Goal: Transaction & Acquisition: Purchase product/service

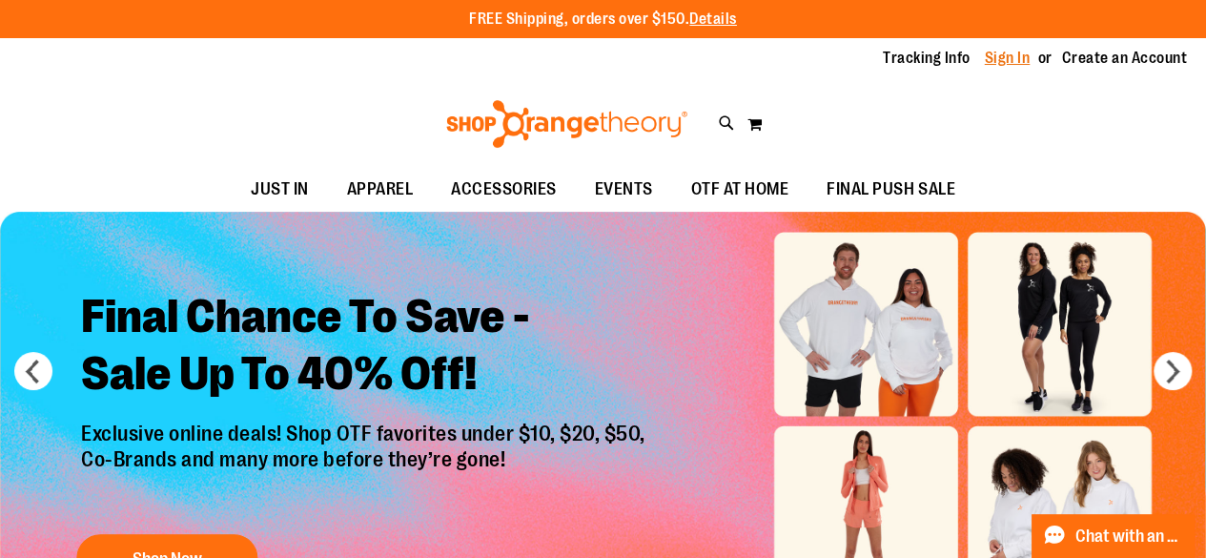
click at [1016, 58] on link "Sign In" at bounding box center [1008, 58] width 46 height 21
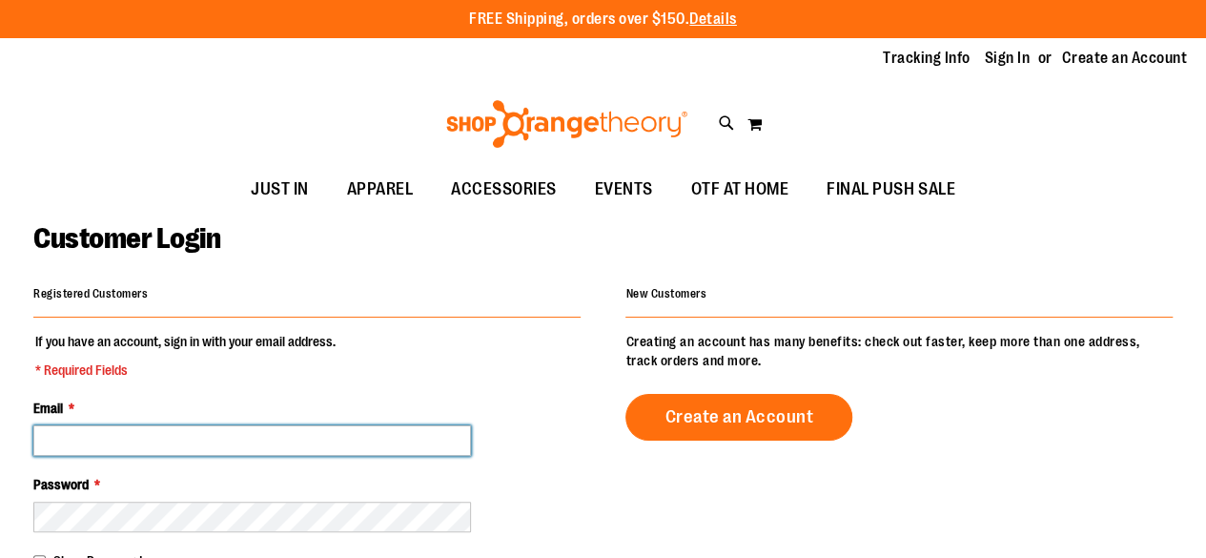
type input "**********"
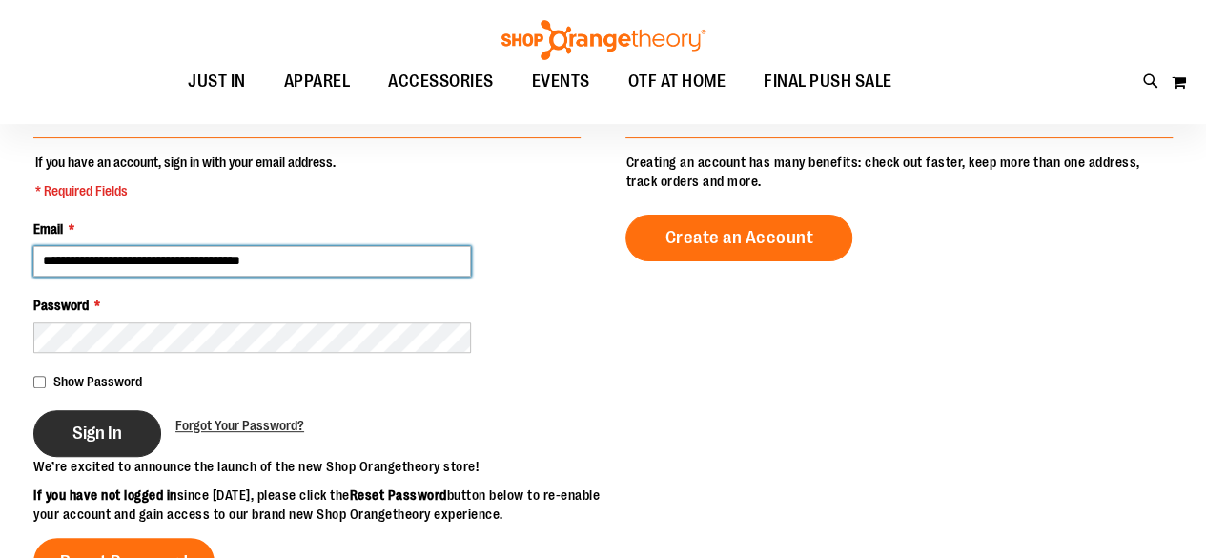
scroll to position [180, 0]
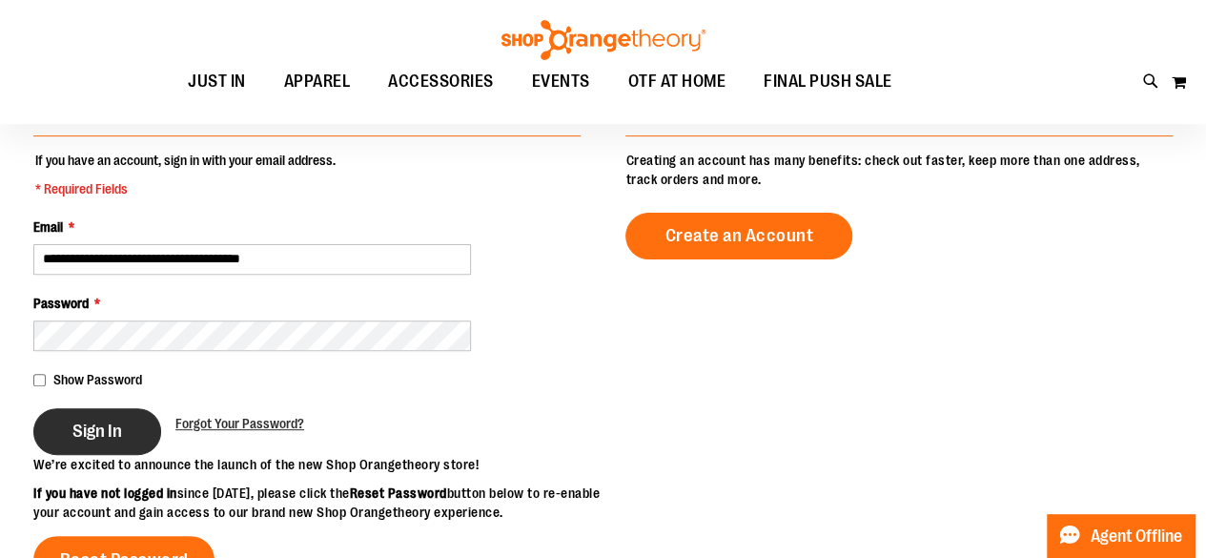
click at [76, 429] on span "Sign In" at bounding box center [97, 430] width 50 height 21
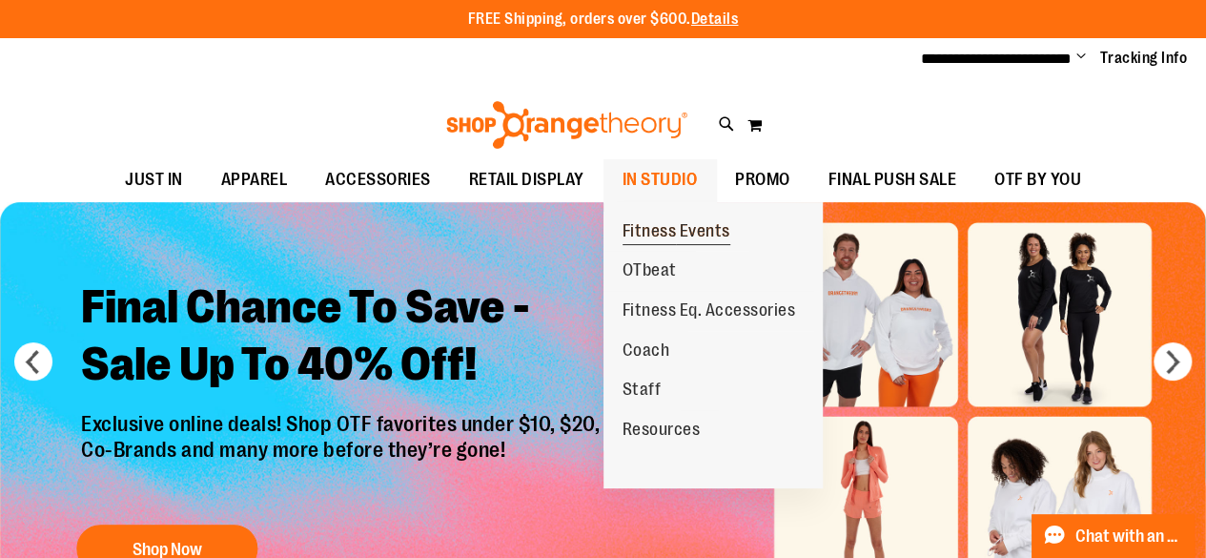
click at [667, 228] on span "Fitness Events" at bounding box center [677, 233] width 108 height 24
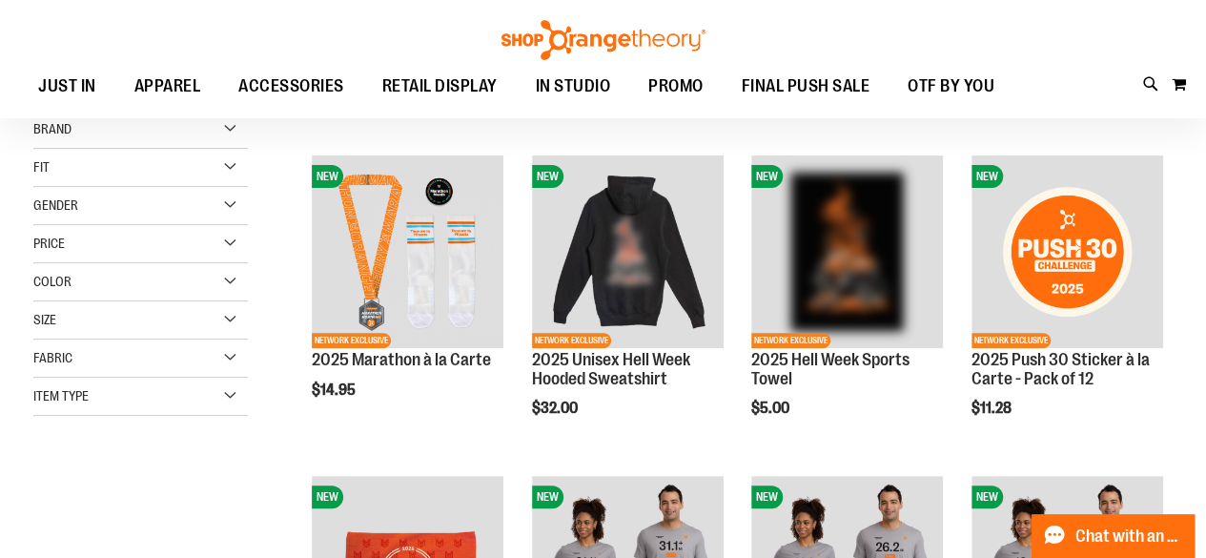
scroll to position [223, 0]
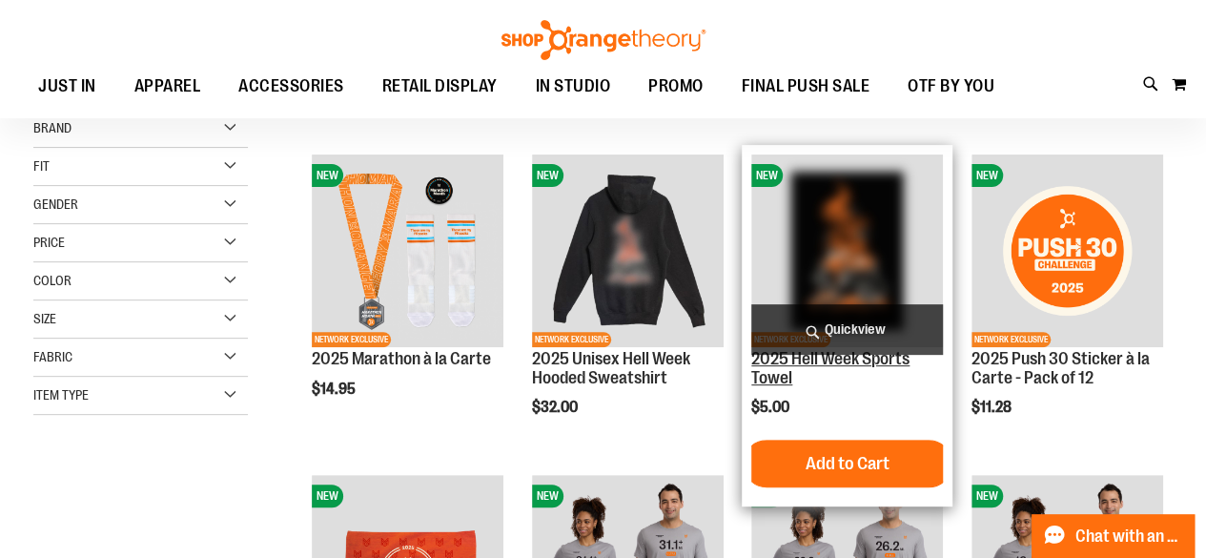
click at [770, 363] on link "2025 Hell Week Sports Towel" at bounding box center [830, 368] width 158 height 38
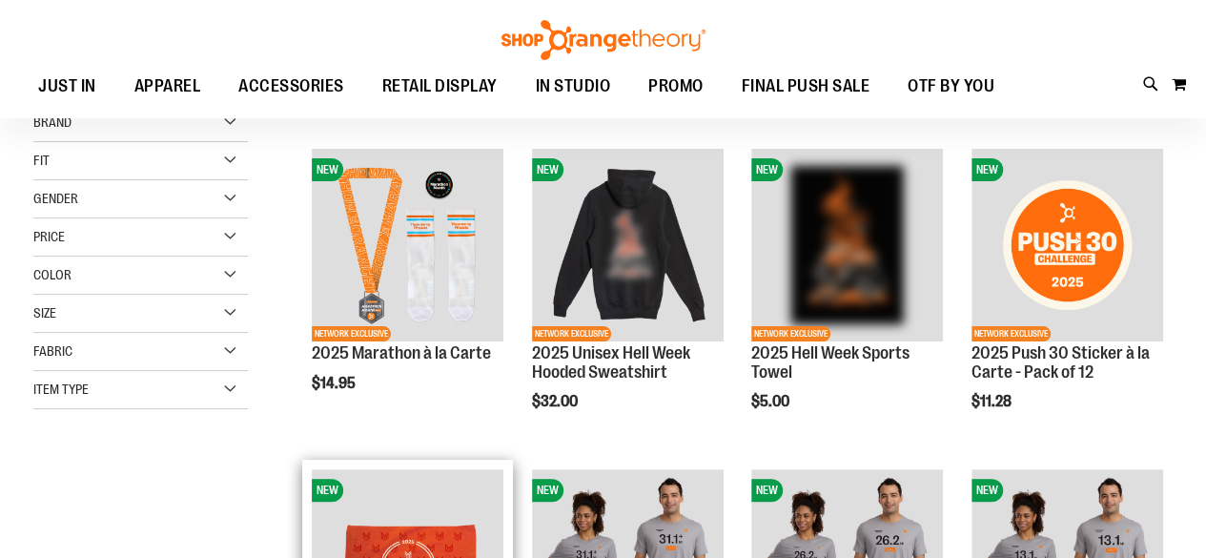
scroll to position [223, 0]
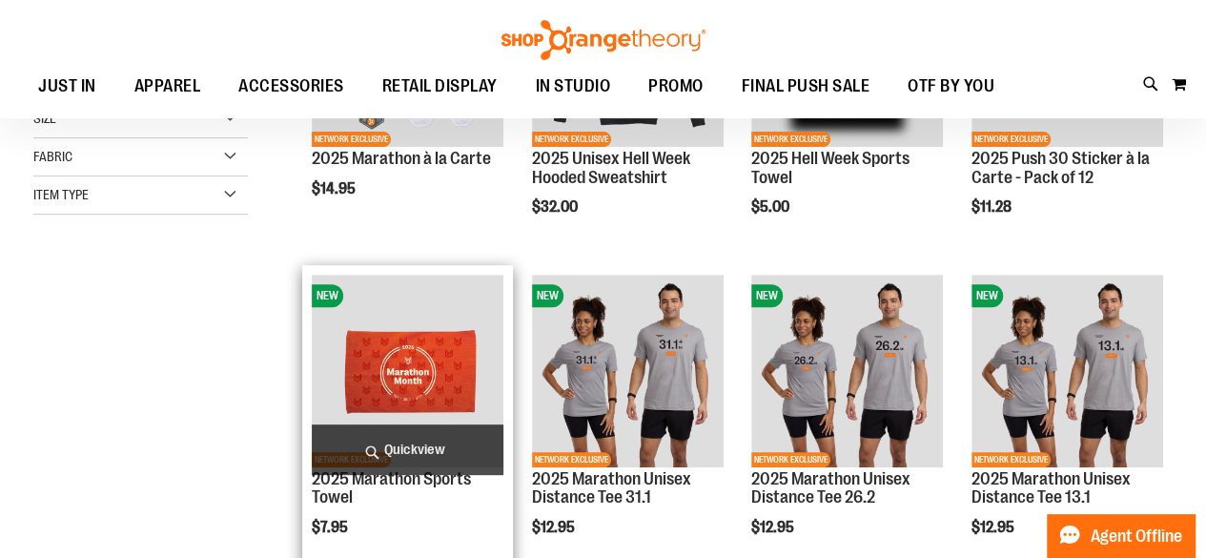
click at [370, 357] on img "product" at bounding box center [408, 371] width 192 height 192
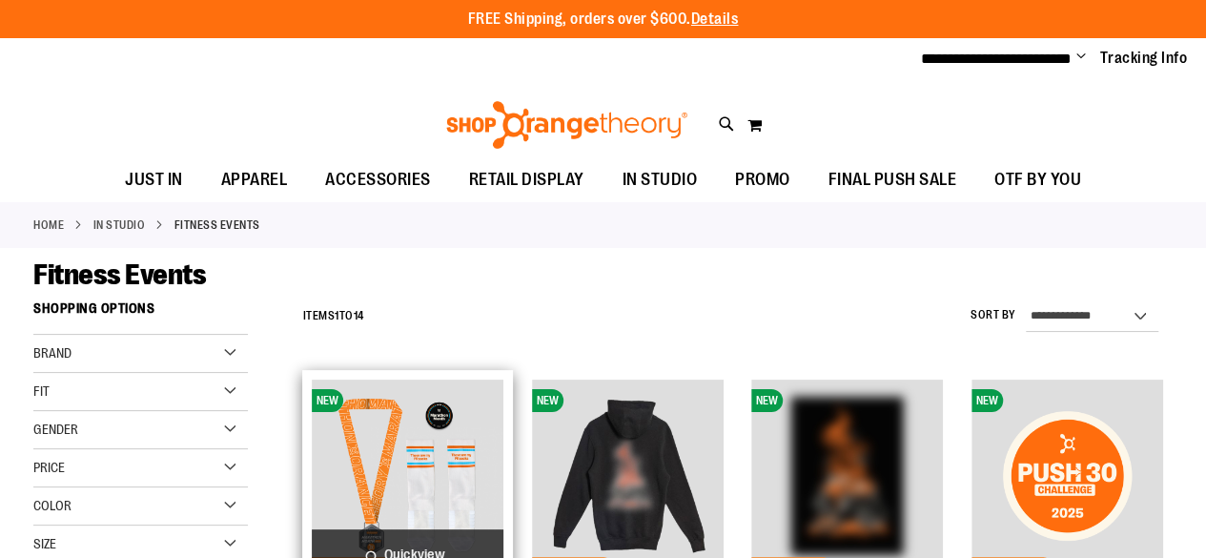
click at [404, 441] on img "product" at bounding box center [408, 475] width 192 height 192
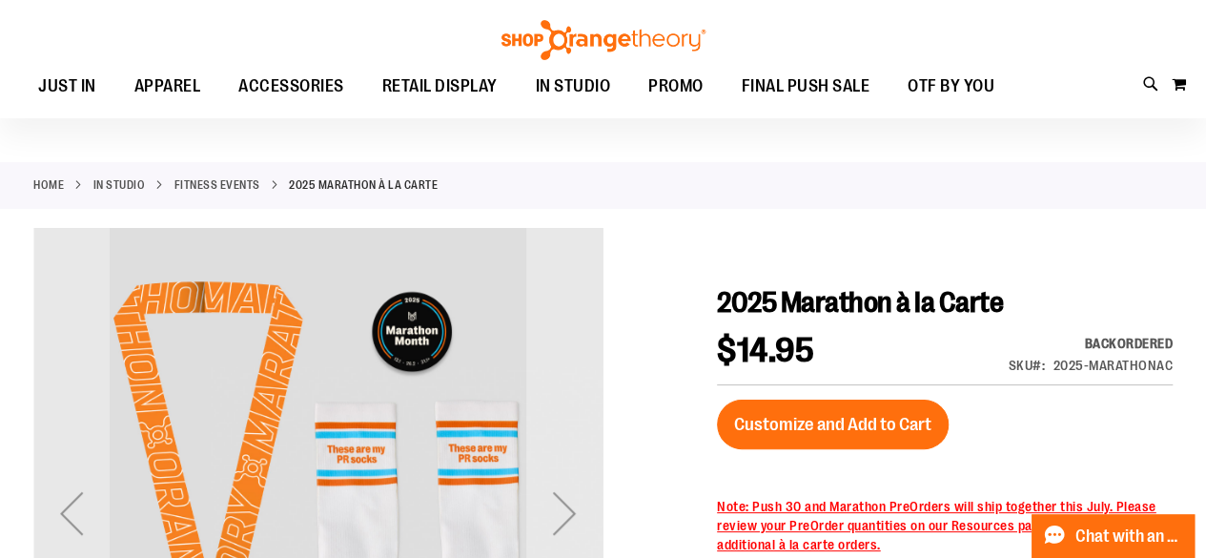
scroll to position [49, 0]
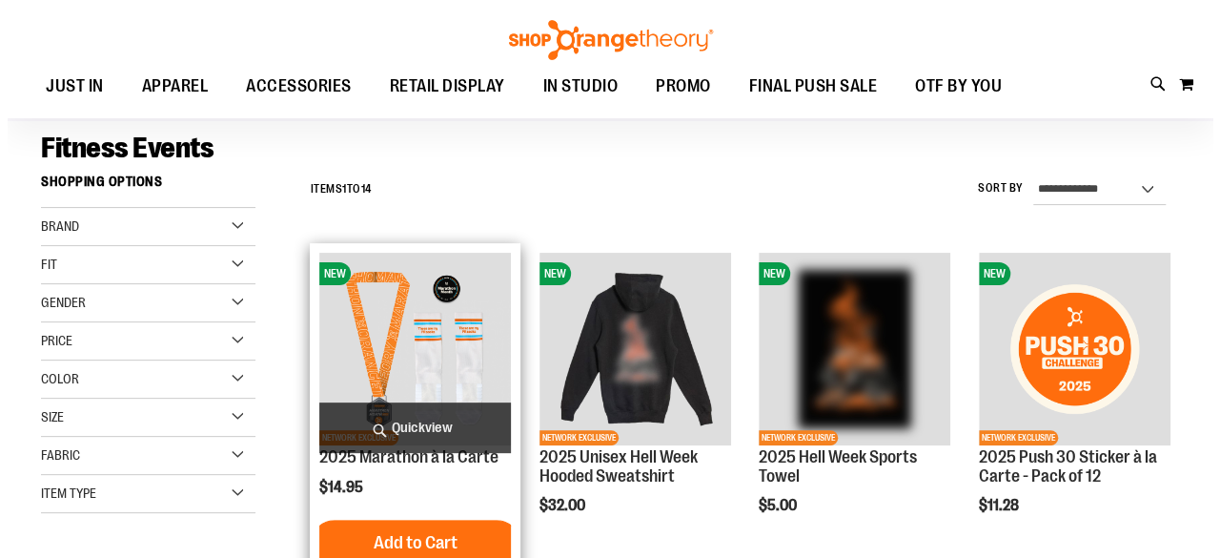
scroll to position [204, 0]
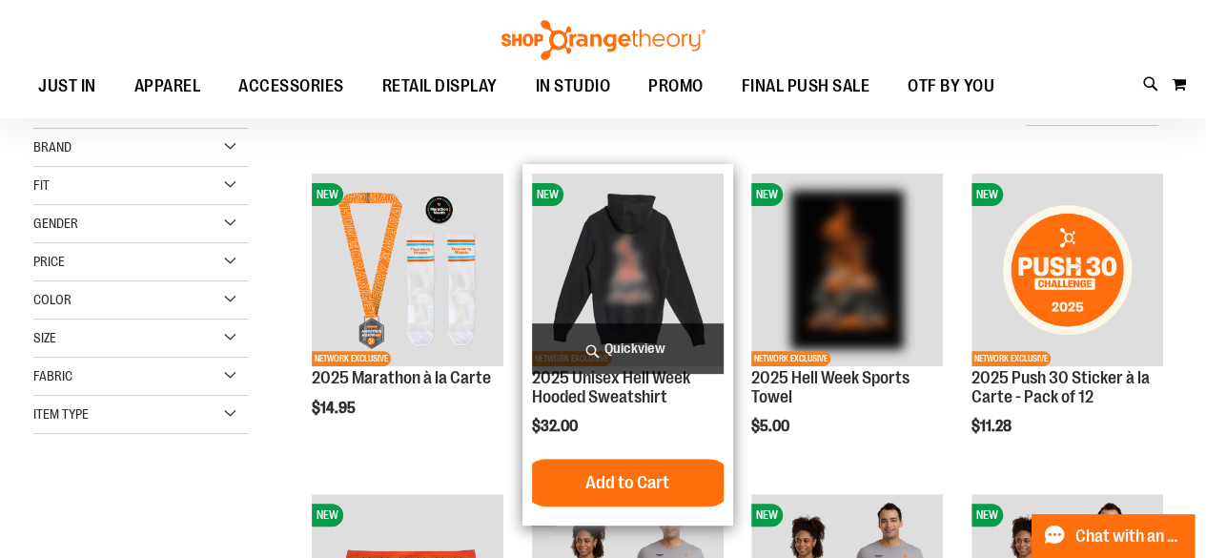
click at [619, 351] on span "Quickview" at bounding box center [628, 348] width 192 height 51
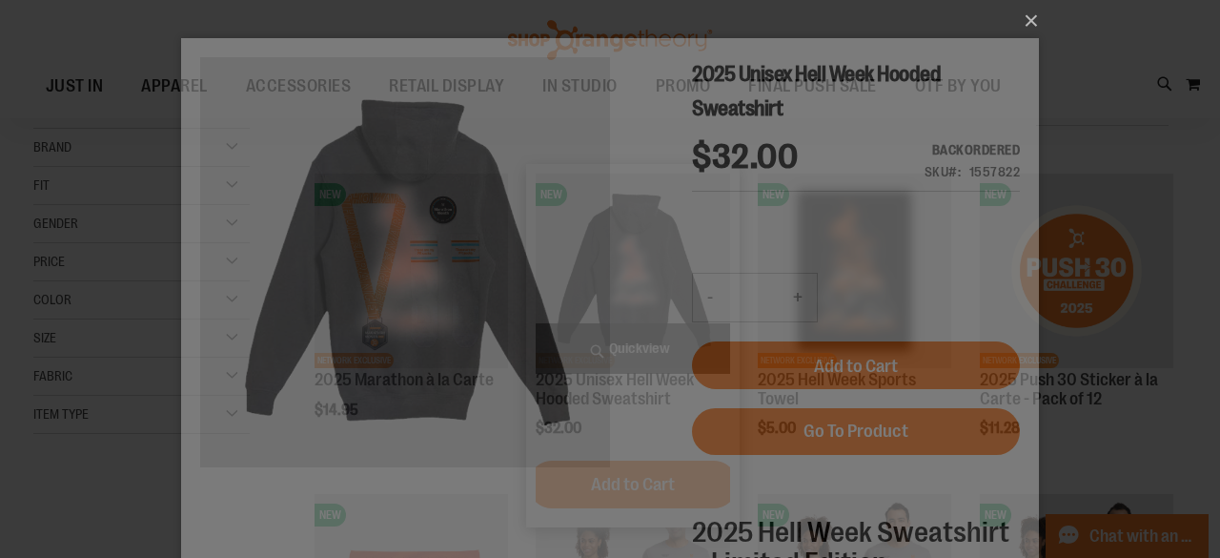
scroll to position [0, 0]
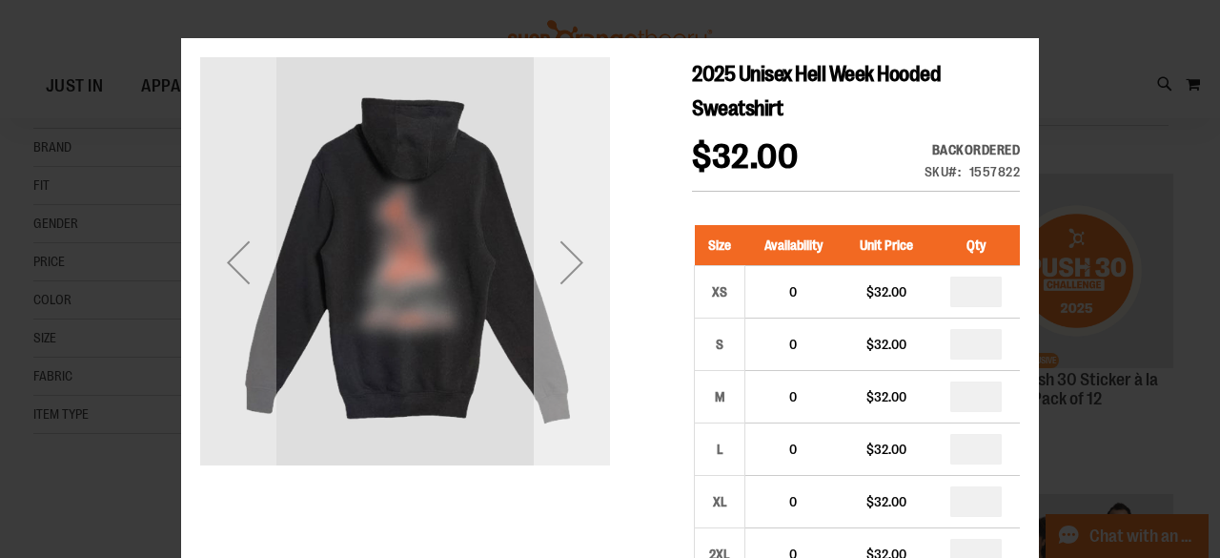
click at [574, 297] on div "Next" at bounding box center [572, 262] width 76 height 76
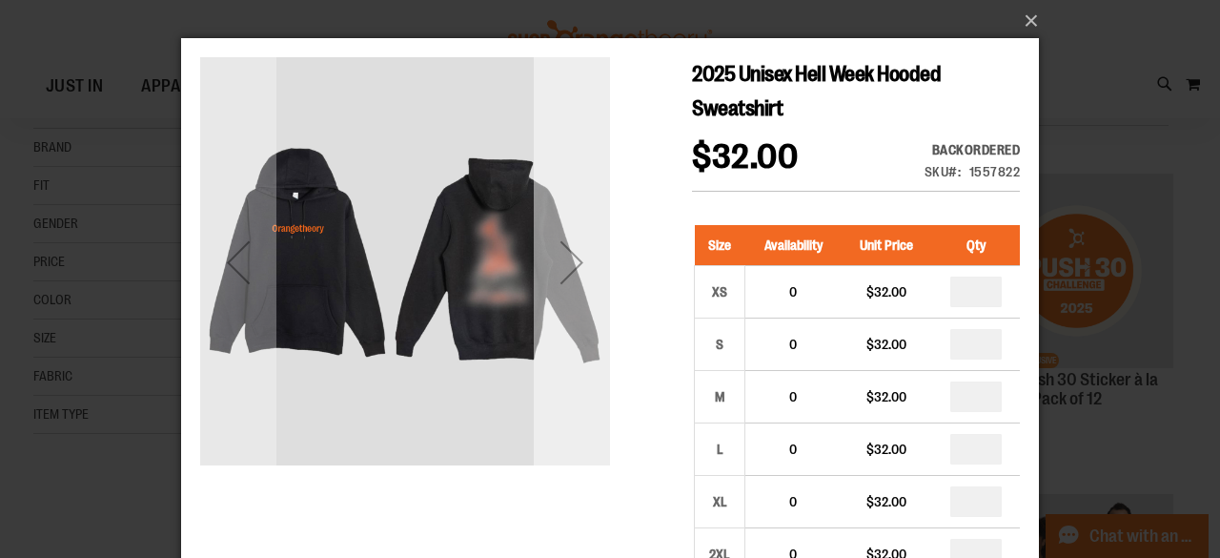
click at [575, 297] on div "Next" at bounding box center [572, 262] width 76 height 76
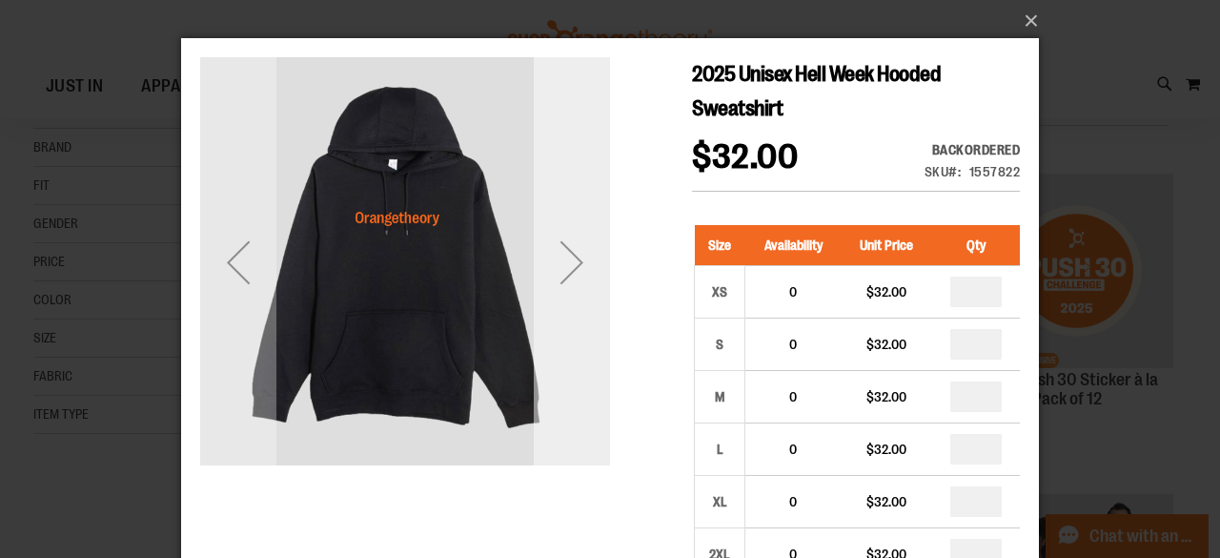
click at [575, 297] on div "Next" at bounding box center [572, 262] width 76 height 76
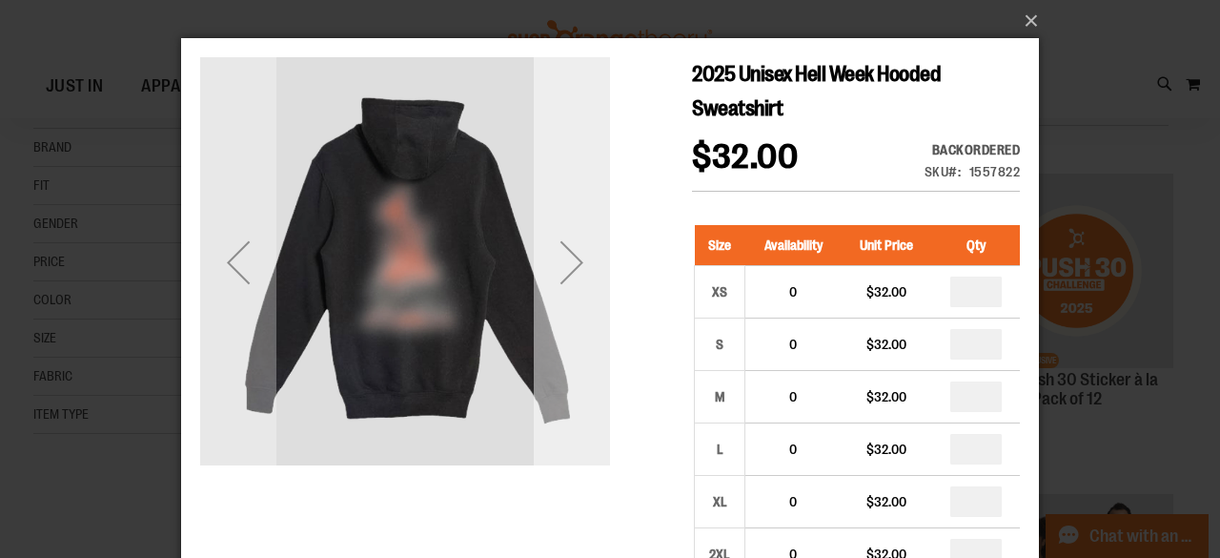
click at [575, 297] on div "Next" at bounding box center [572, 262] width 76 height 76
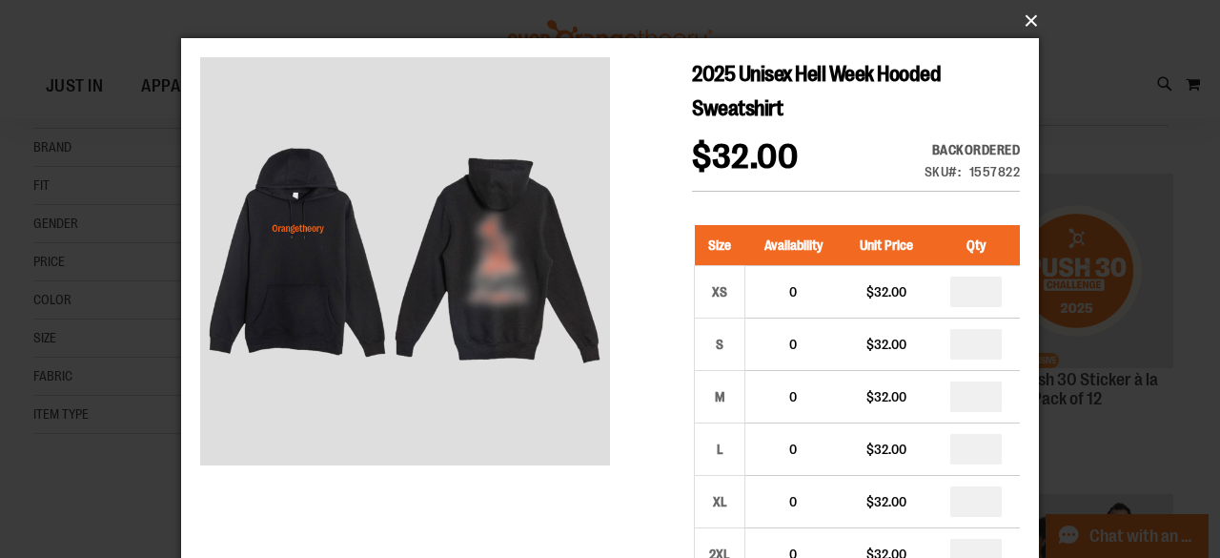
click at [1027, 26] on button "×" at bounding box center [616, 21] width 858 height 42
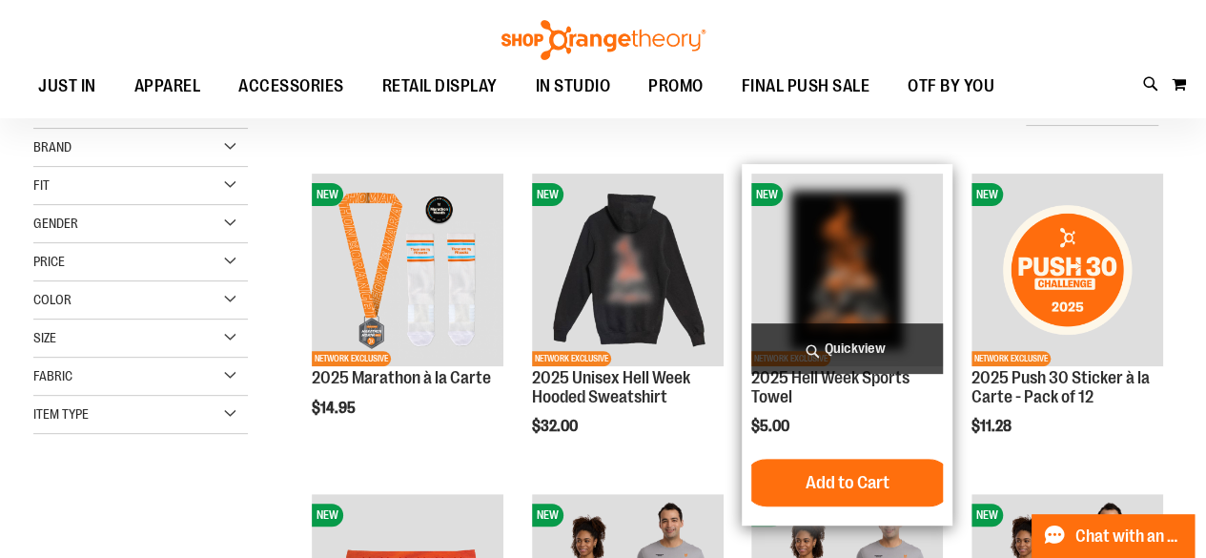
click at [816, 344] on span "Quickview" at bounding box center [847, 348] width 192 height 51
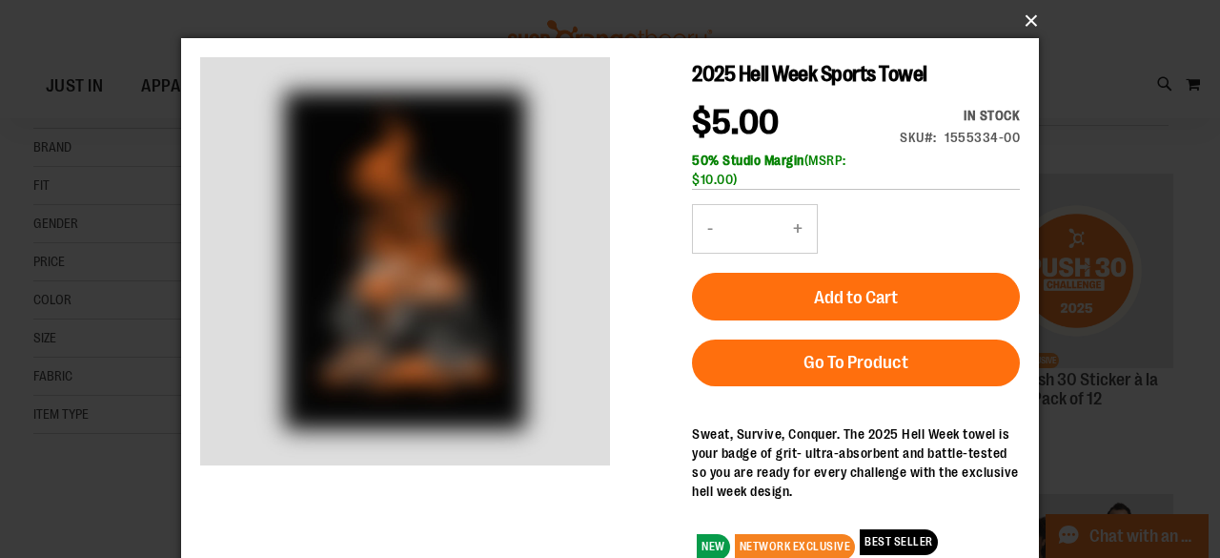
click at [1029, 21] on button "×" at bounding box center [616, 21] width 858 height 42
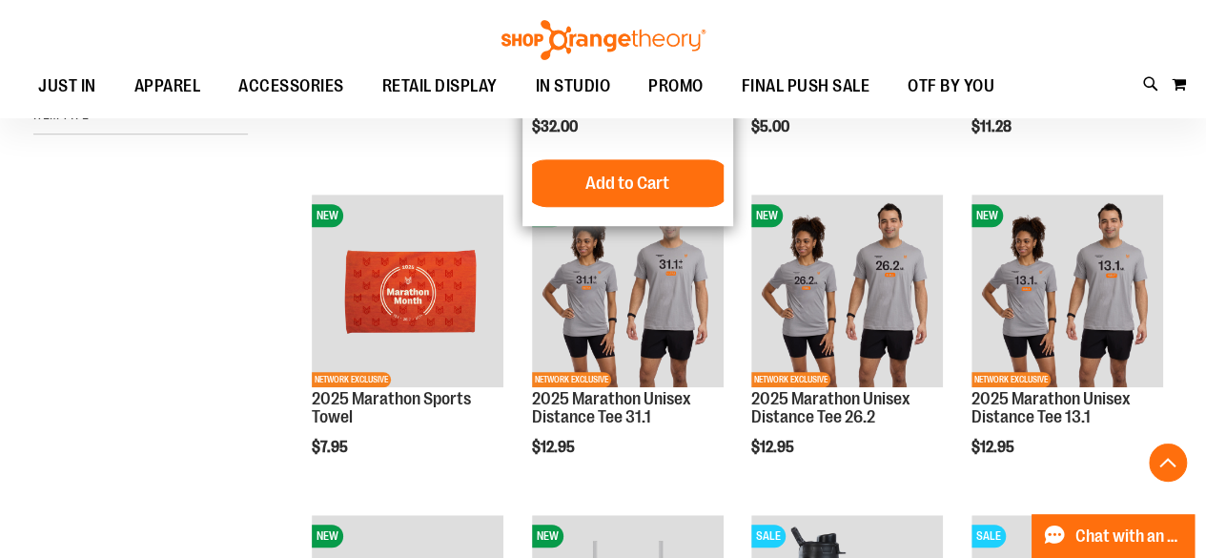
scroll to position [525, 0]
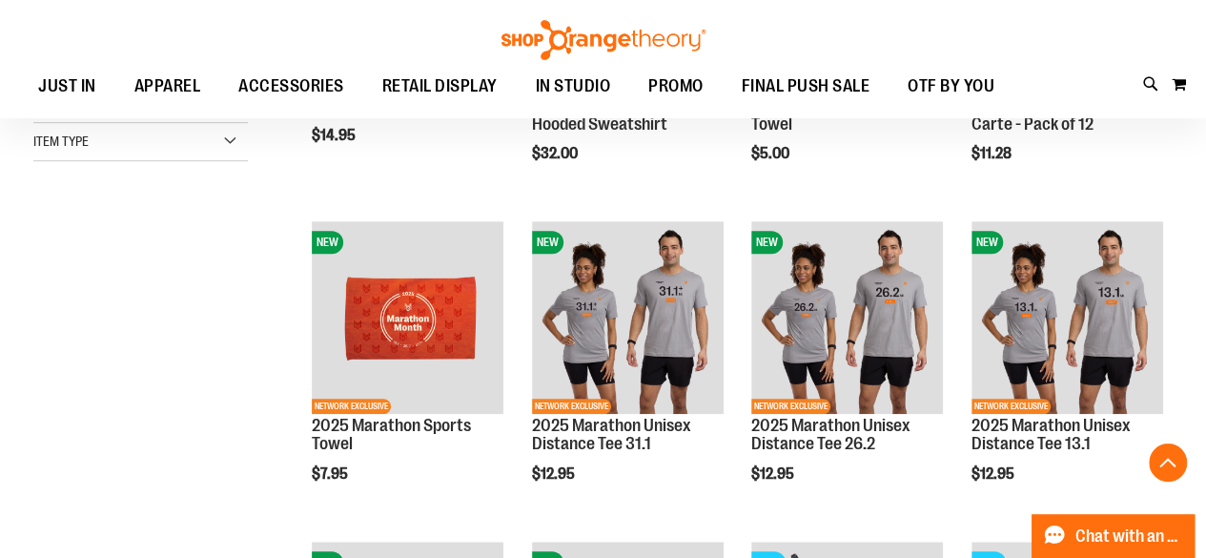
scroll to position [137, 0]
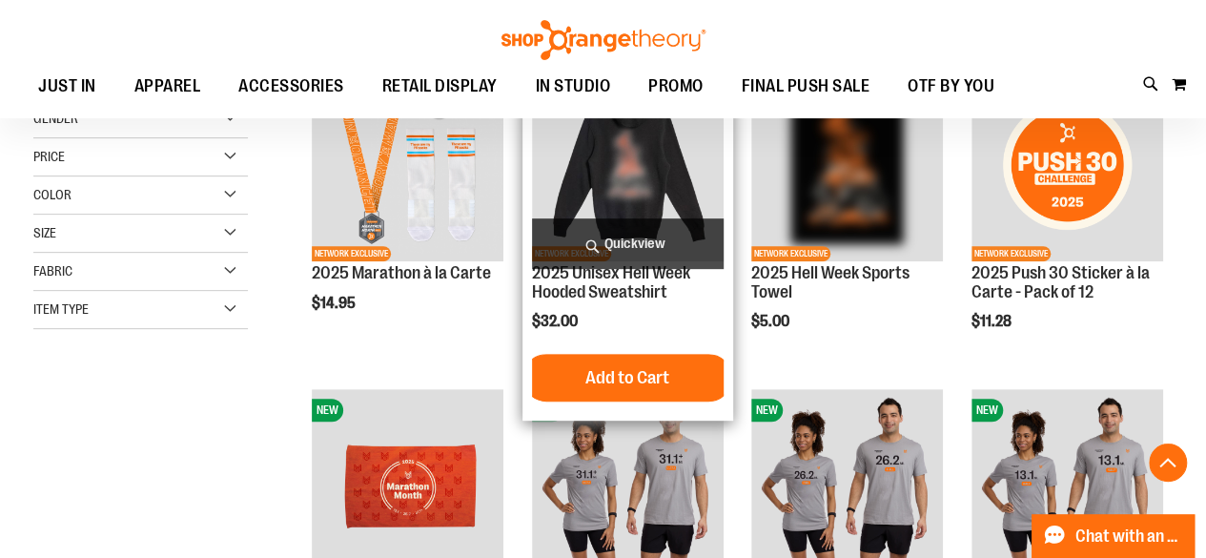
scroll to position [337, 0]
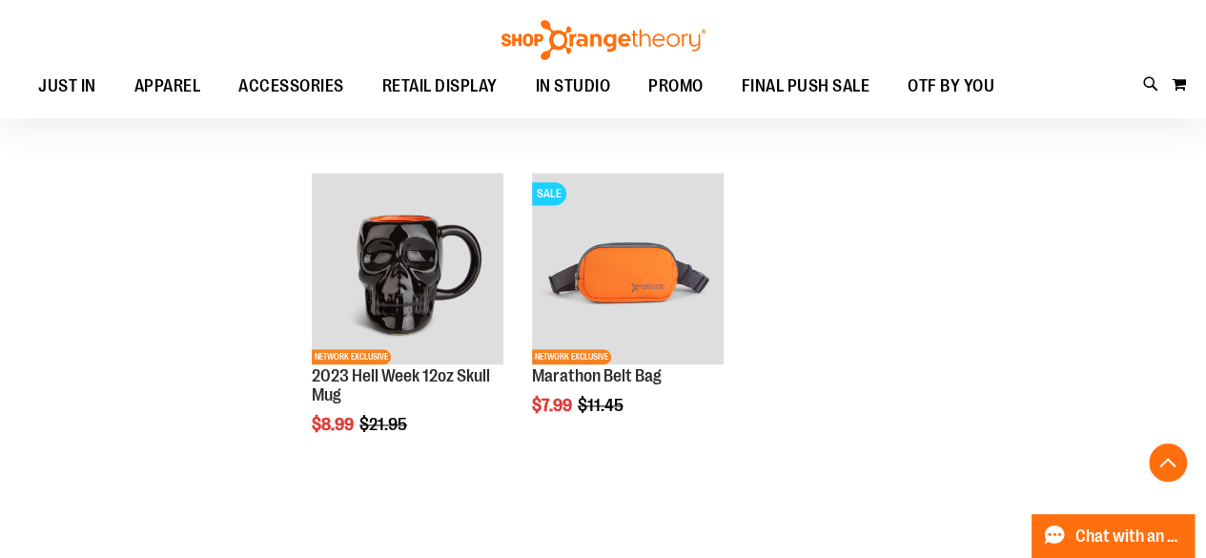
scroll to position [1162, 0]
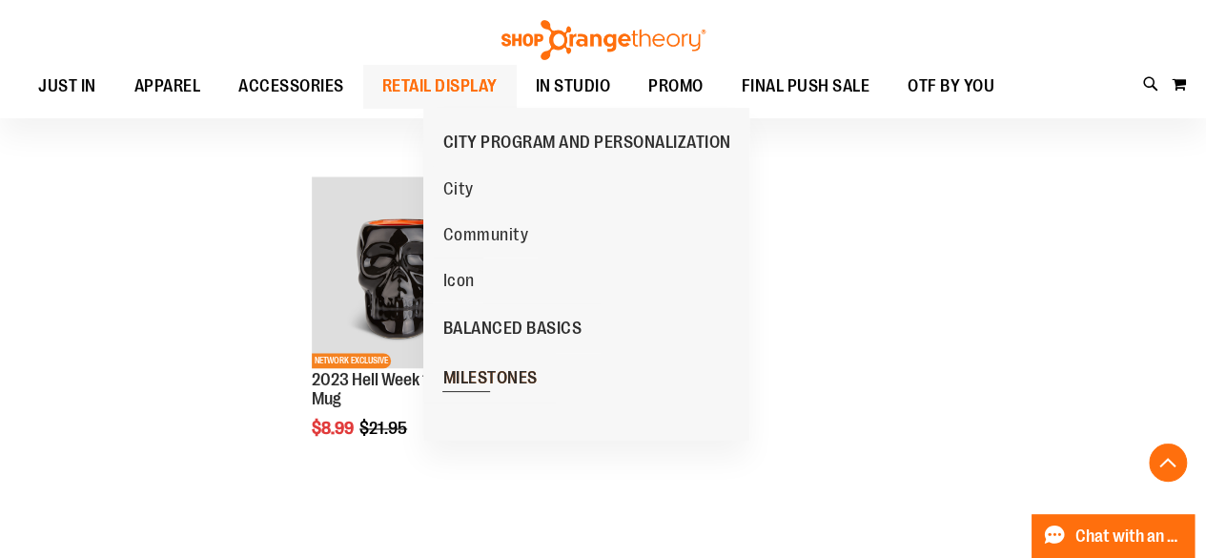
click at [494, 375] on span "MILESTONES" at bounding box center [489, 380] width 94 height 24
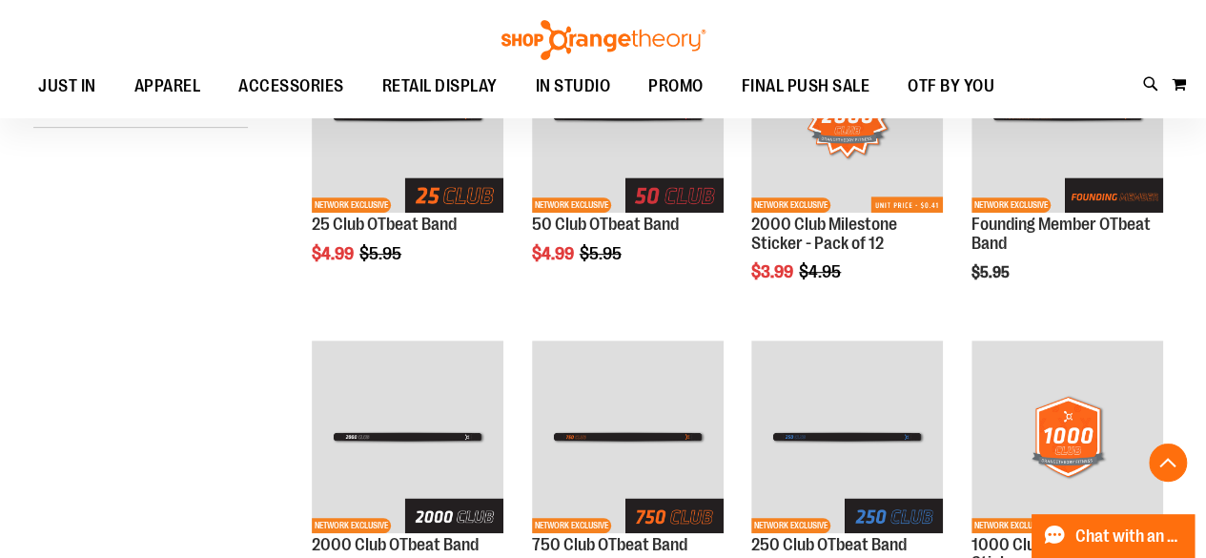
scroll to position [359, 0]
